Goal: Obtain resource: Download file/media

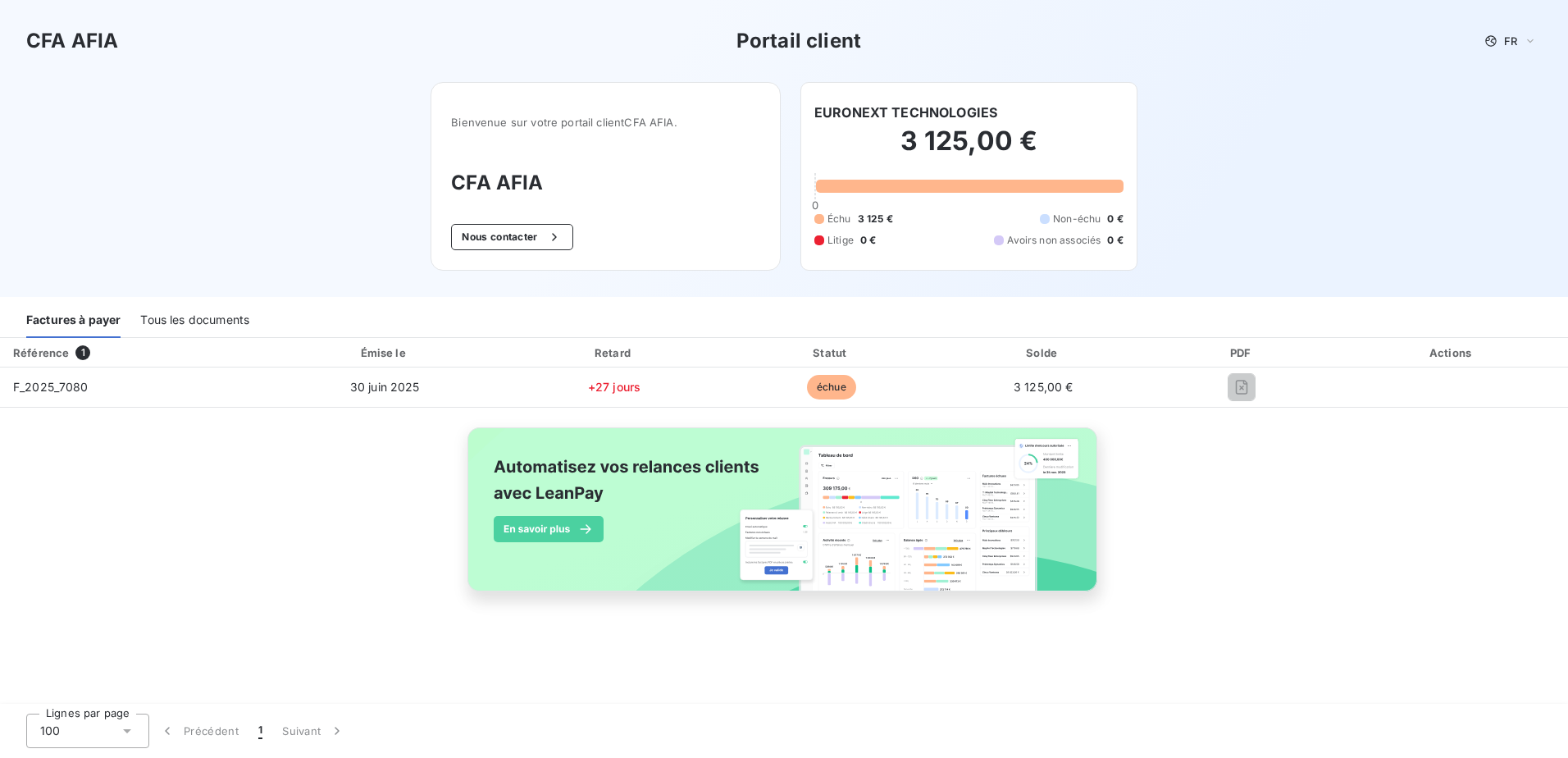
click at [992, 123] on div "3 125,00 € 0 Échu 3 125 € Non-échu 0 € Litige 0 € Avoirs non associés 0 €" at bounding box center [969, 186] width 309 height 128
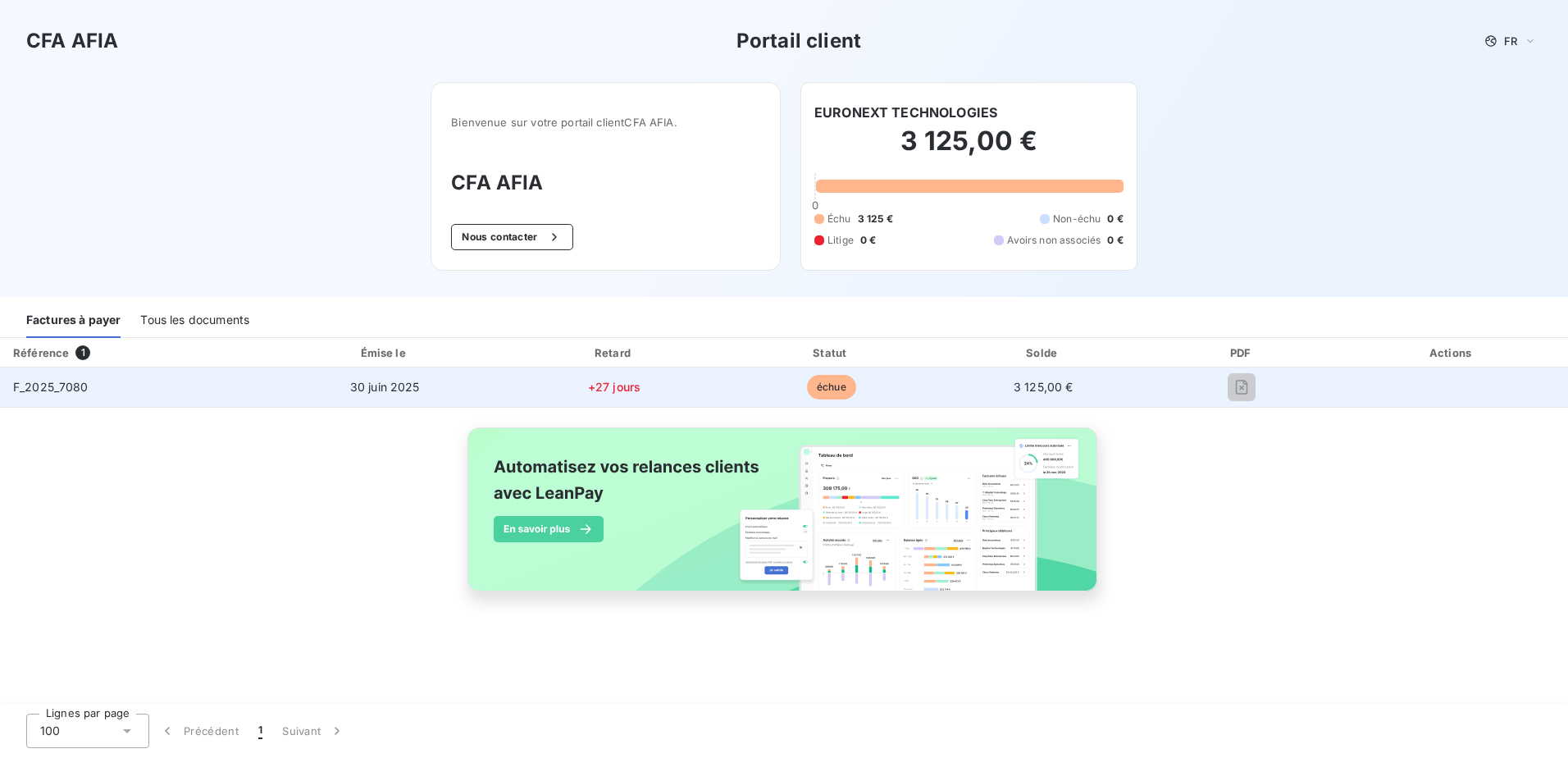
click at [371, 385] on span "30 juin 2025" at bounding box center [385, 386] width 69 height 14
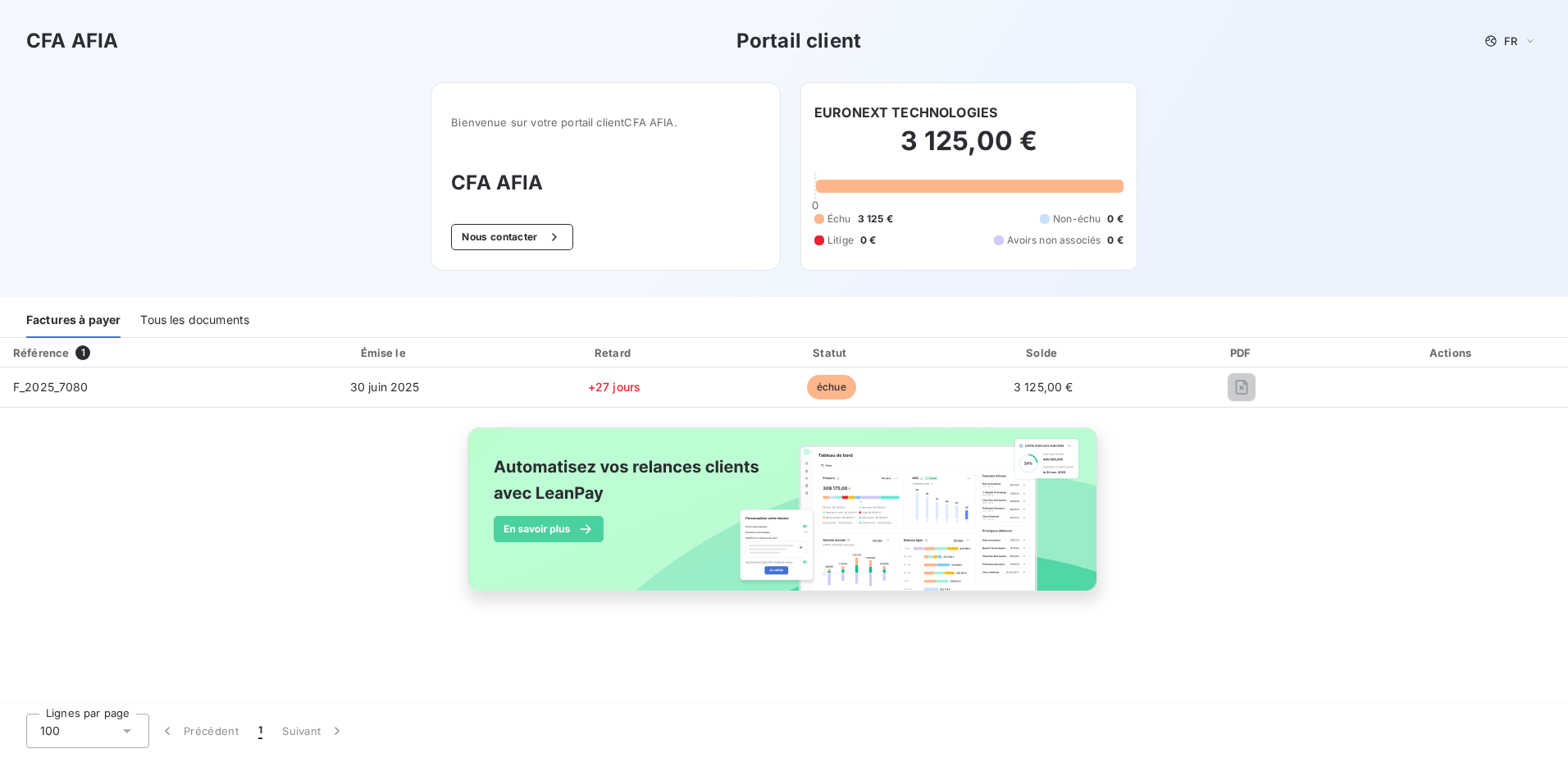
click at [221, 327] on div "Tous les documents" at bounding box center [195, 321] width 109 height 35
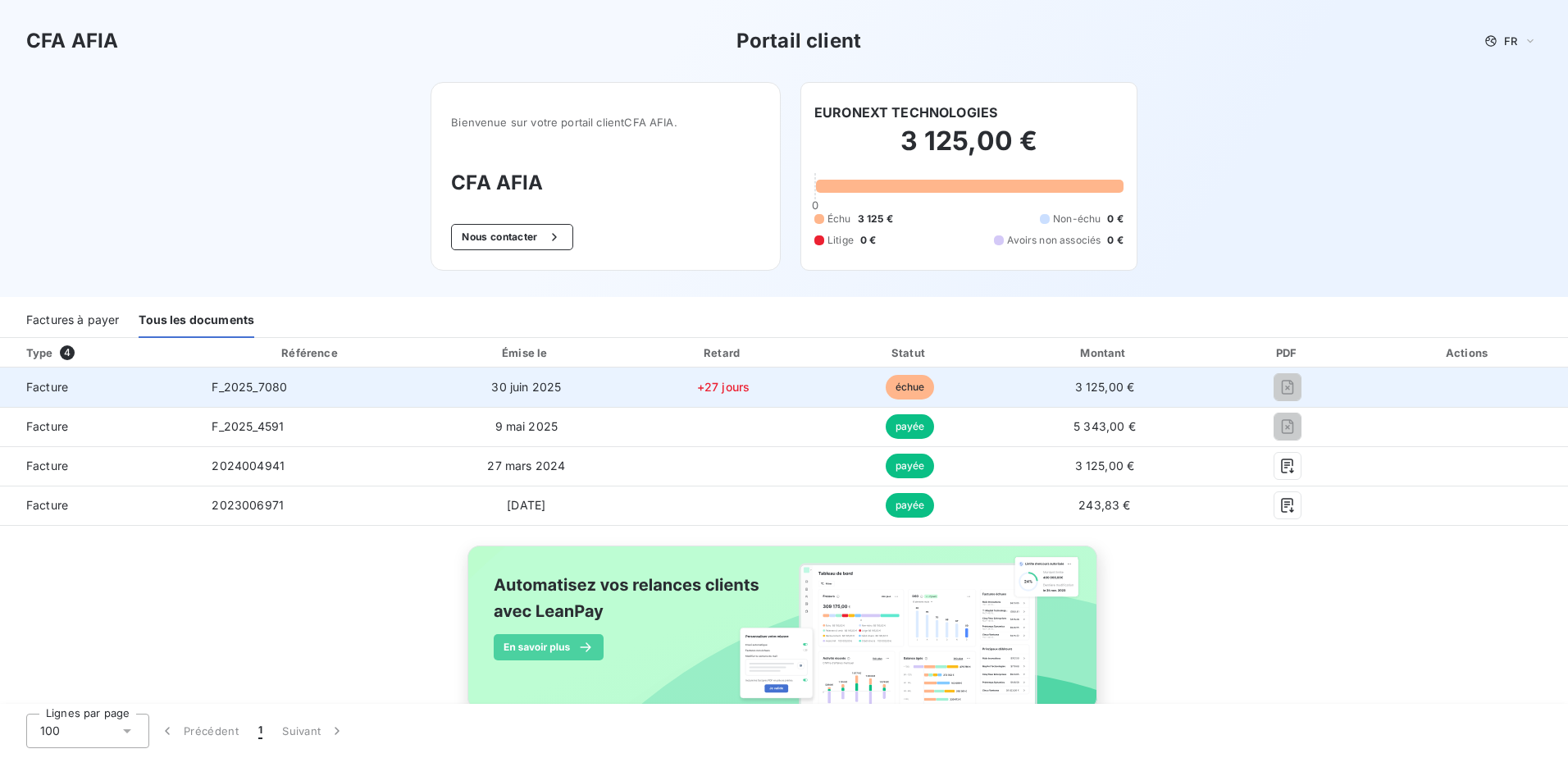
click at [231, 387] on span "F_2025_7080" at bounding box center [249, 386] width 75 height 14
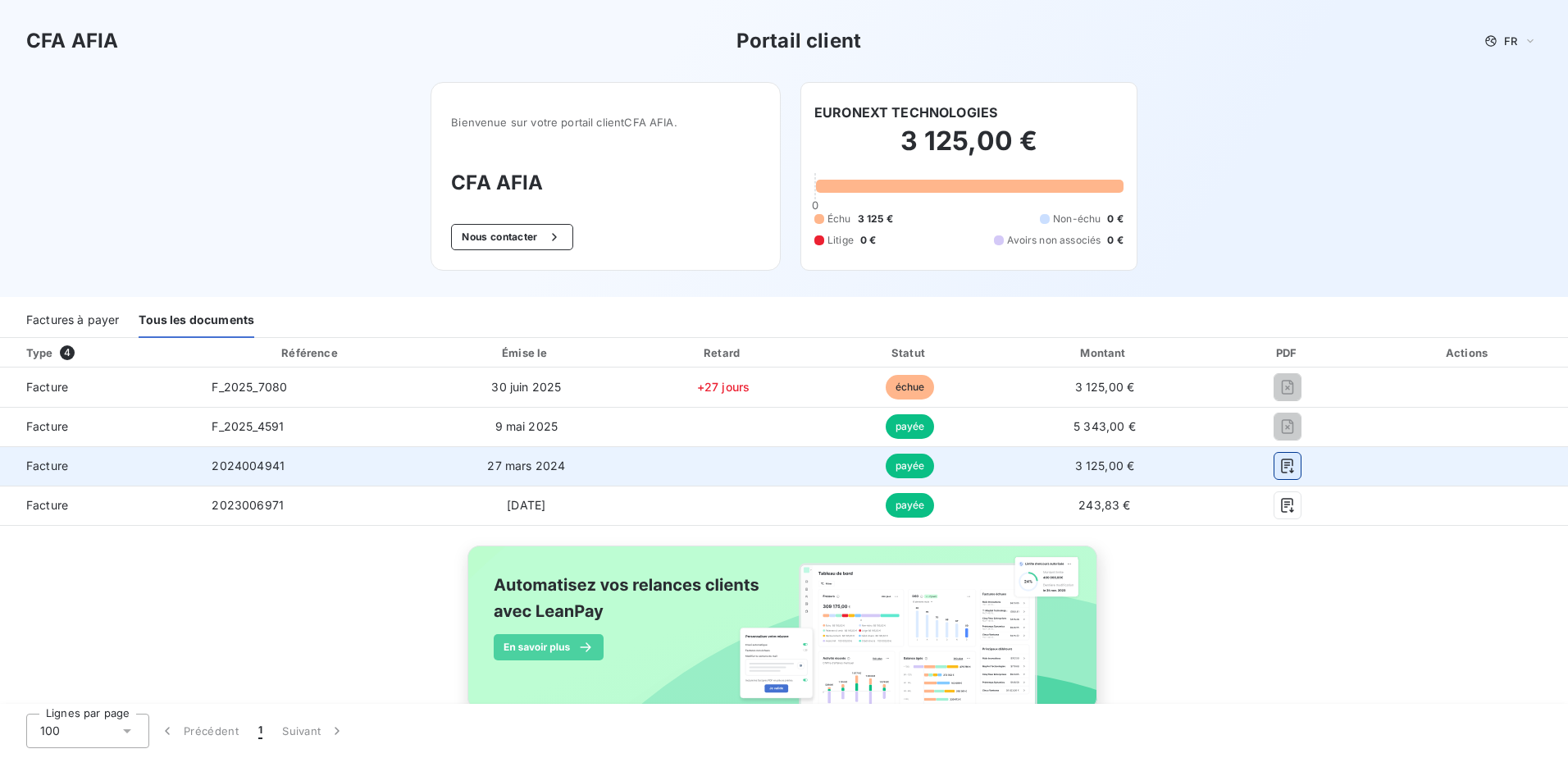
click at [1280, 464] on icon "button" at bounding box center [1287, 465] width 16 height 16
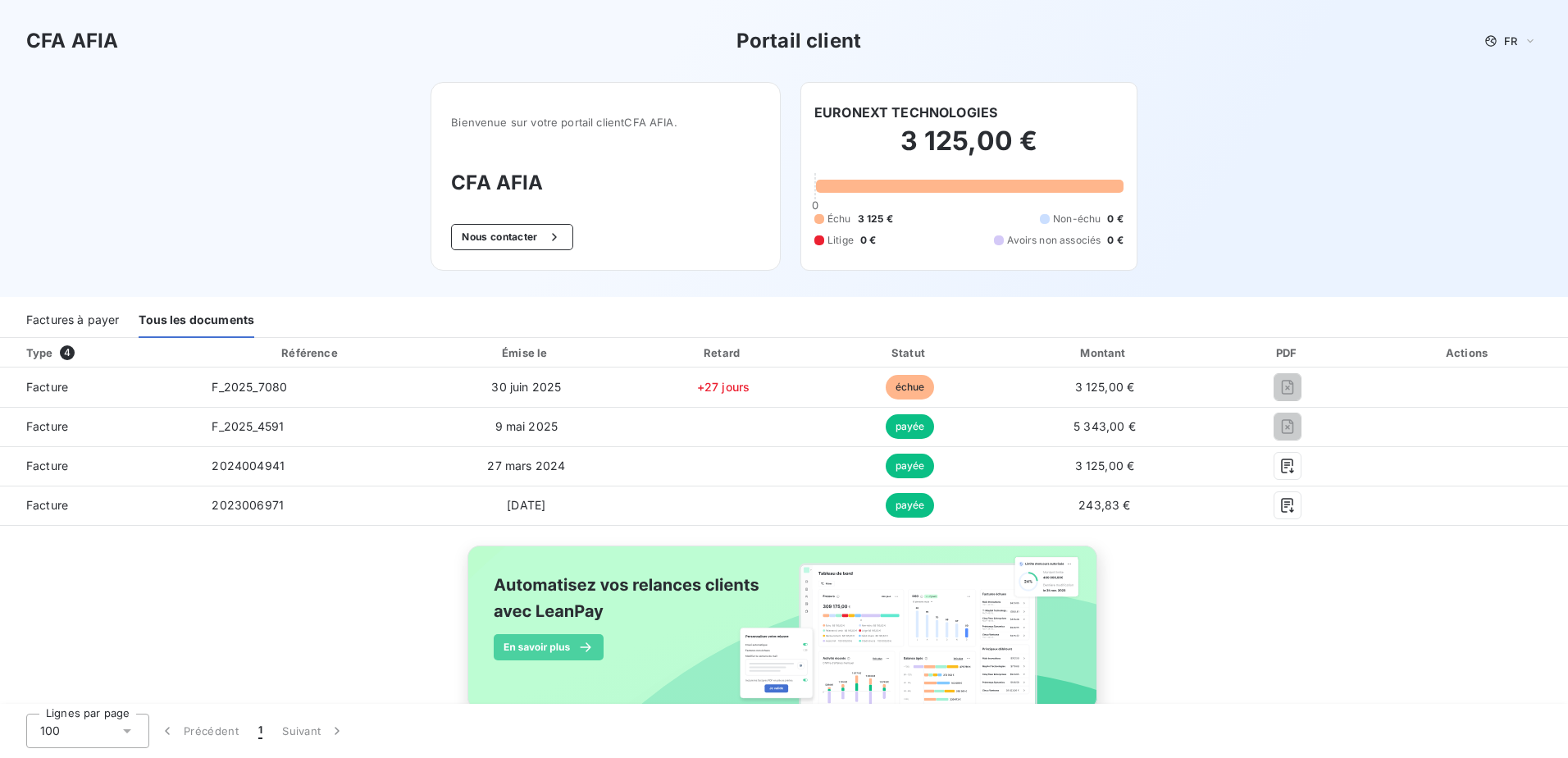
click at [1451, 351] on div "Actions" at bounding box center [1468, 353] width 192 height 16
click at [869, 221] on span "3 125 €" at bounding box center [875, 218] width 36 height 15
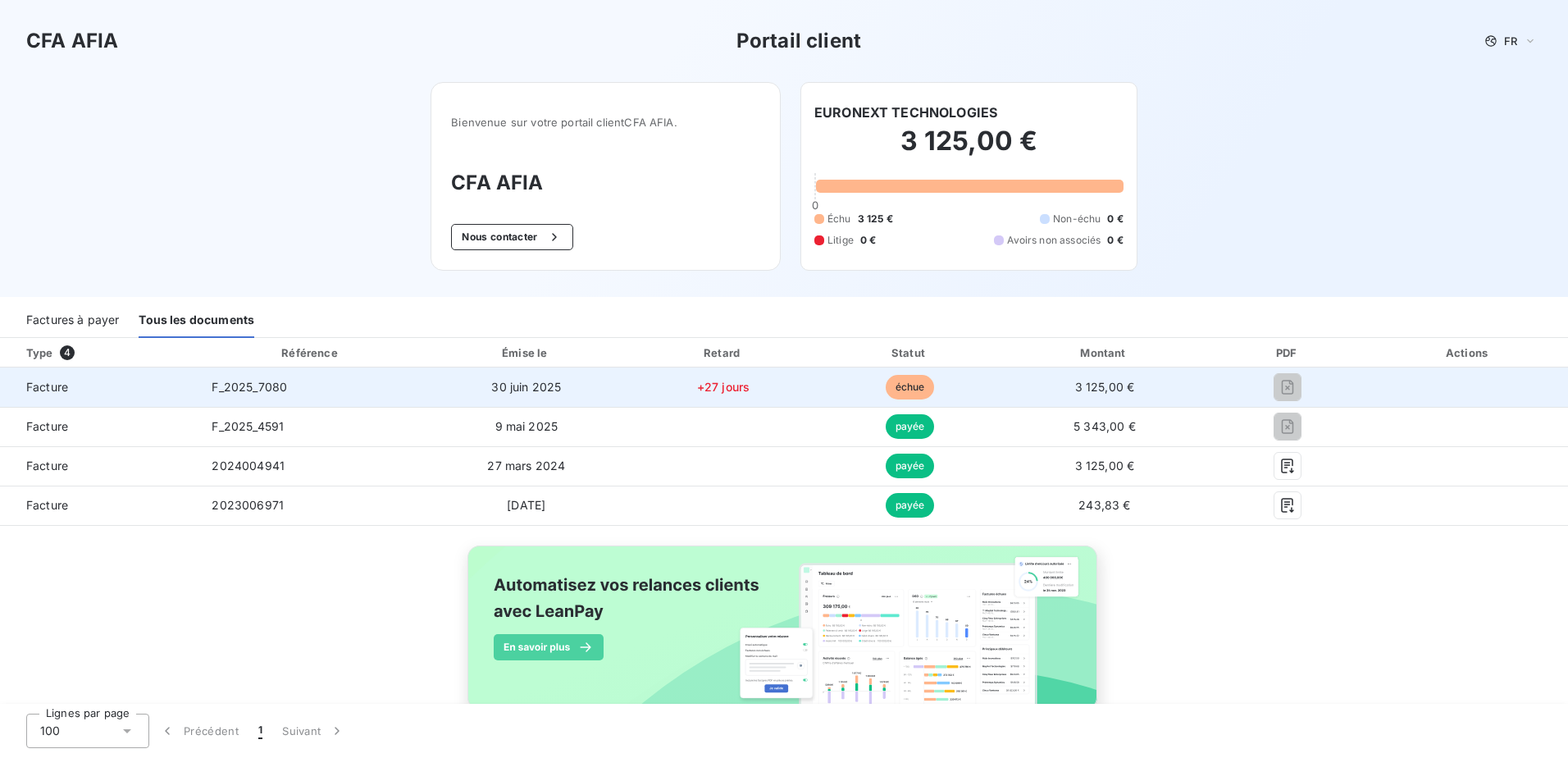
click at [48, 386] on span "Facture" at bounding box center [99, 386] width 172 height 16
click at [261, 386] on span "F_2025_7080" at bounding box center [249, 386] width 75 height 14
click at [529, 377] on td "30 juin 2025" at bounding box center [526, 386] width 205 height 39
click at [708, 381] on span "+27 jours" at bounding box center [723, 386] width 53 height 14
